Goal: Information Seeking & Learning: Learn about a topic

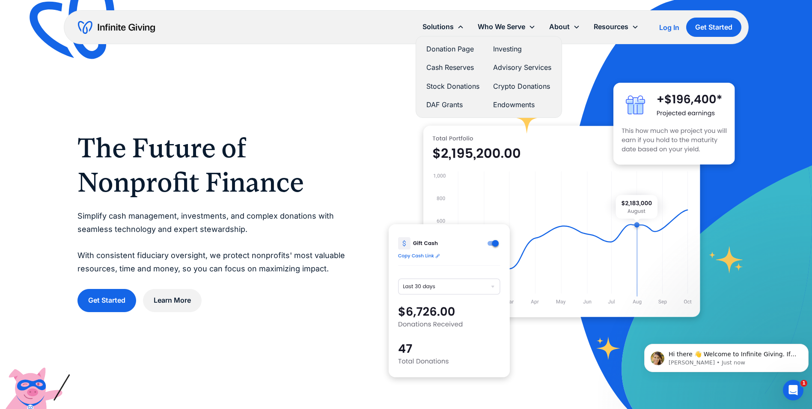
click at [451, 87] on link "Stock Donations" at bounding box center [453, 87] width 53 height 12
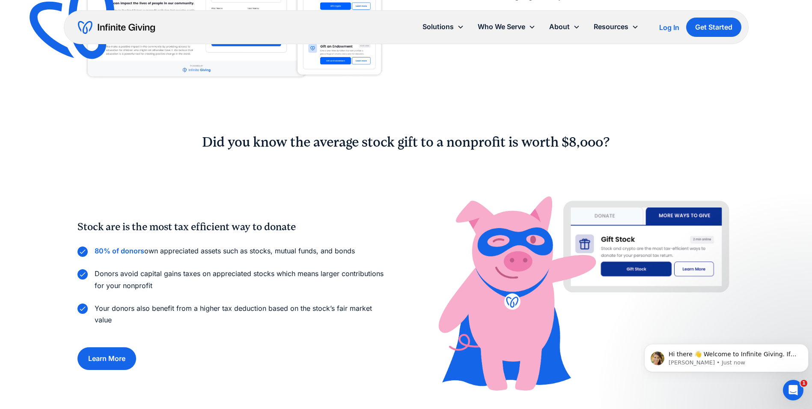
scroll to position [514, 0]
